Goal: Task Accomplishment & Management: Manage account settings

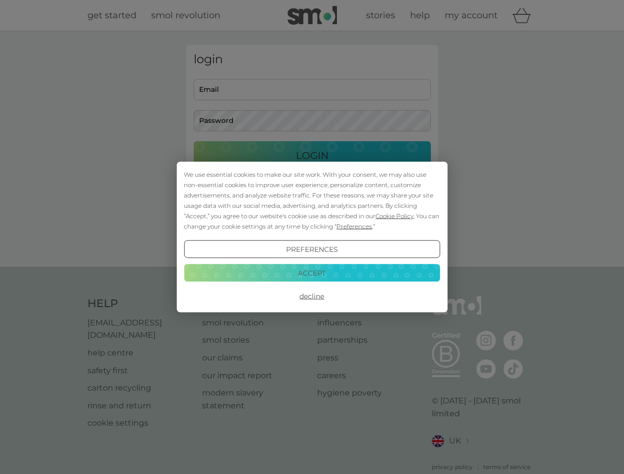
click at [395, 216] on span "Cookie Policy" at bounding box center [395, 215] width 38 height 7
click at [353, 226] on div "login Email Password Login ● ● ● ● ● ● ● ● ● ● ● ● ● ● ● ● ● ● ● ● ● ● ● ● ● ● …" at bounding box center [312, 149] width 252 height 208
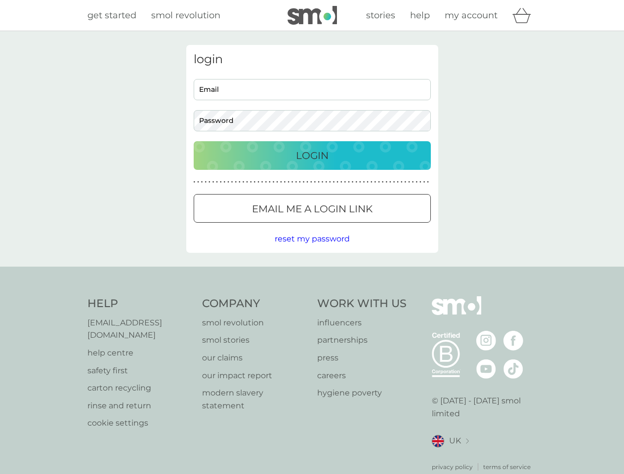
click at [312, 250] on div "login Email Password Login ● ● ● ● ● ● ● ● ● ● ● ● ● ● ● ● ● ● ● ● ● ● ● ● ● ● …" at bounding box center [312, 149] width 252 height 208
click at [312, 297] on div "Help [EMAIL_ADDRESS][DOMAIN_NAME] help centre safety first carton recycling rin…" at bounding box center [312, 384] width 450 height 175
click at [312, 273] on div "Help [EMAIL_ADDRESS][DOMAIN_NAME] help centre safety first carton recycling rin…" at bounding box center [312, 384] width 624 height 235
